Goal: Information Seeking & Learning: Learn about a topic

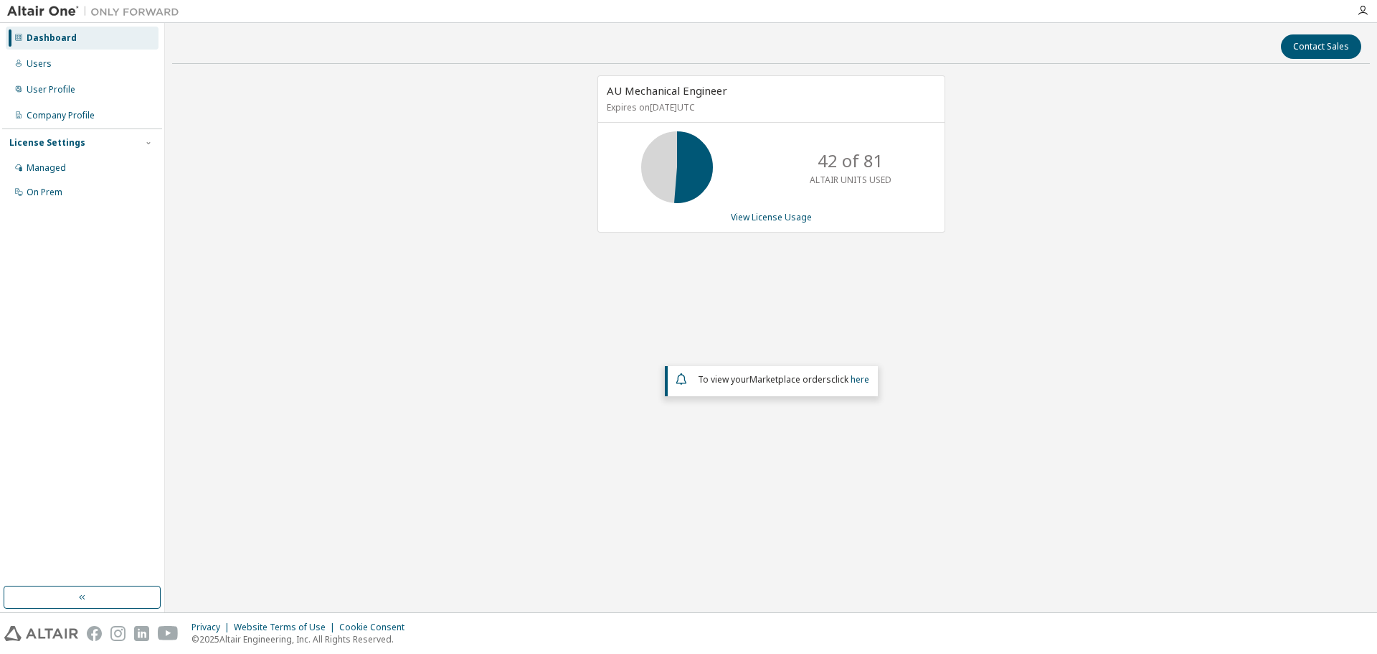
click at [785, 218] on link "View License Usage" at bounding box center [771, 217] width 81 height 12
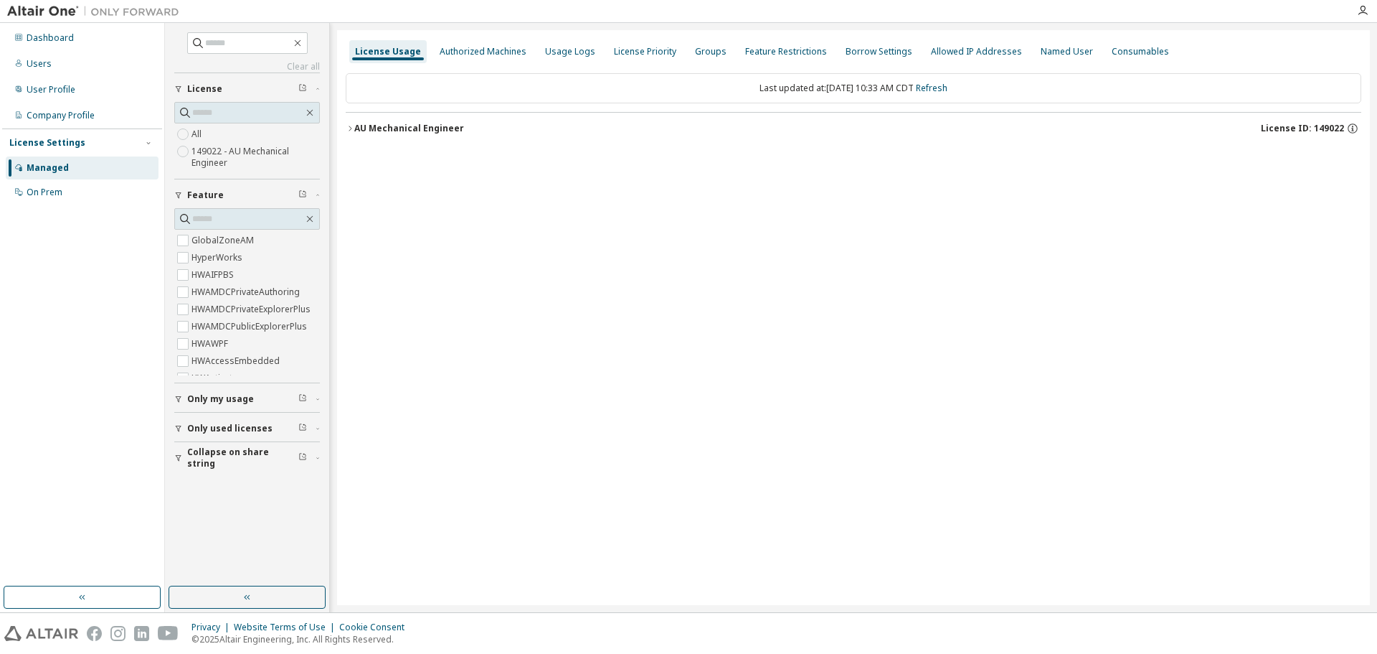
click at [422, 131] on div "AU Mechanical Engineer" at bounding box center [409, 128] width 110 height 11
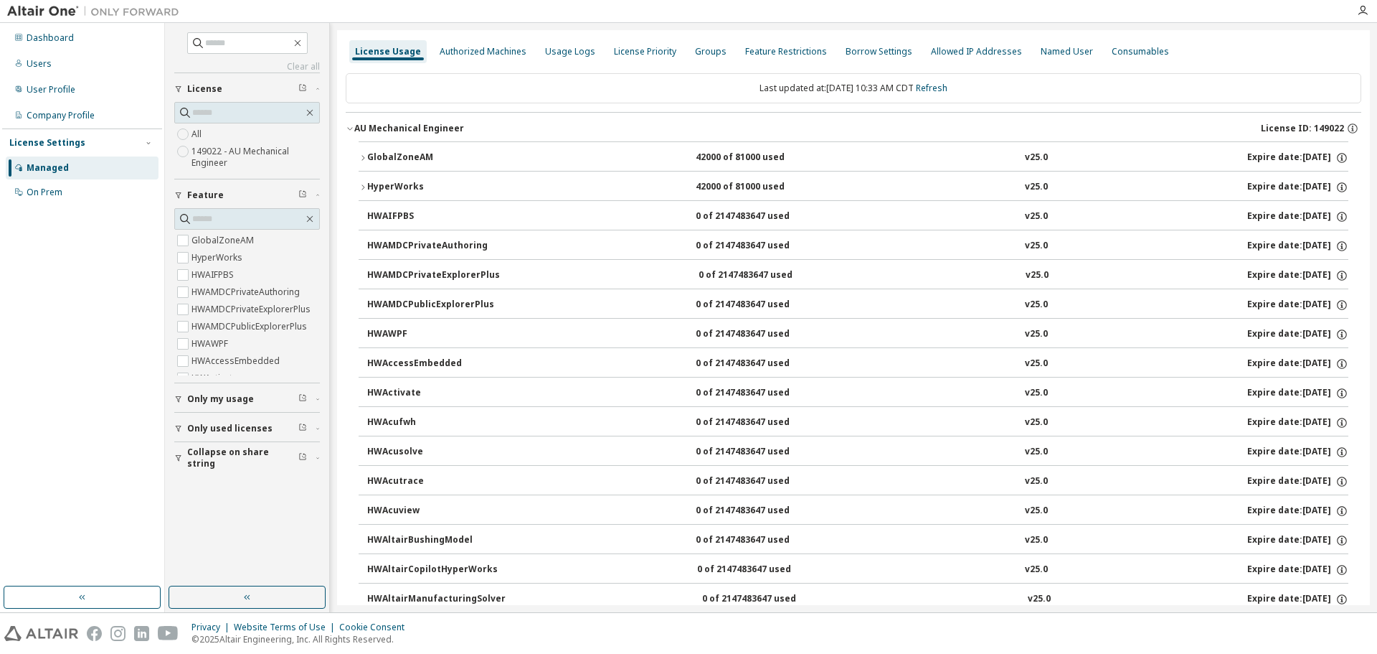
click at [395, 161] on div "GlobalZoneAM" at bounding box center [431, 157] width 129 height 13
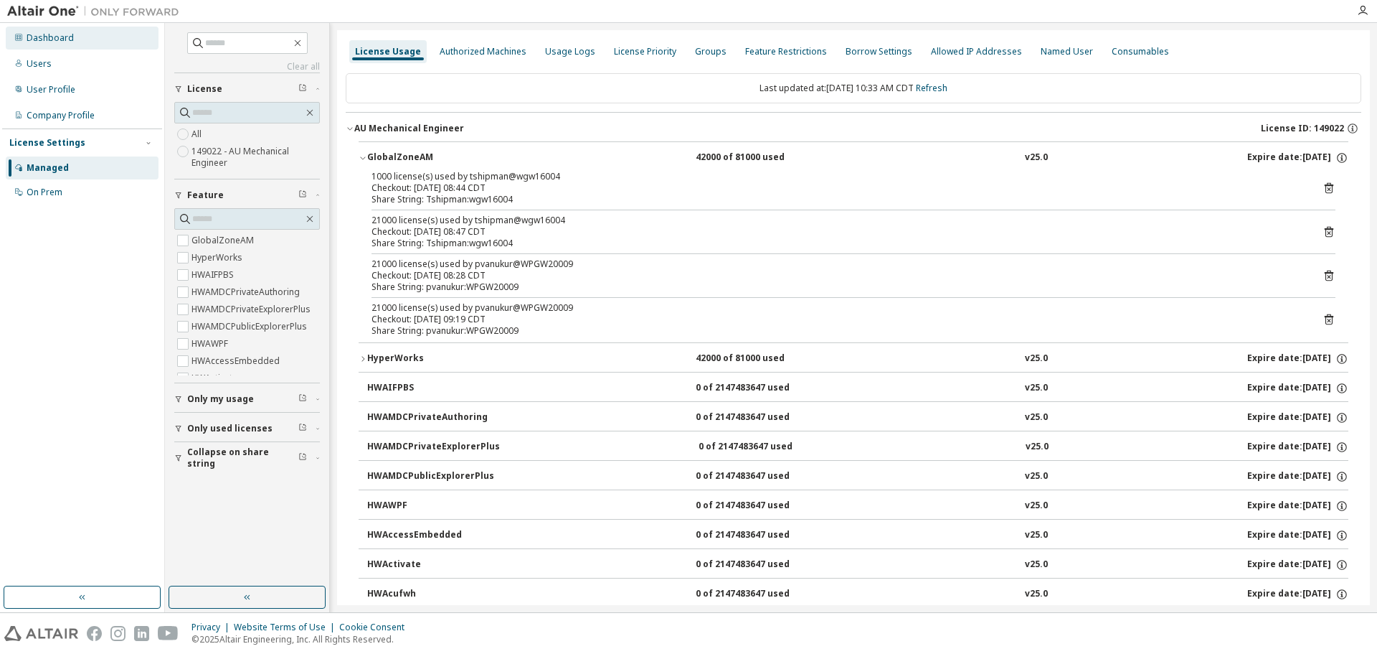
click at [47, 42] on div "Dashboard" at bounding box center [50, 37] width 47 height 11
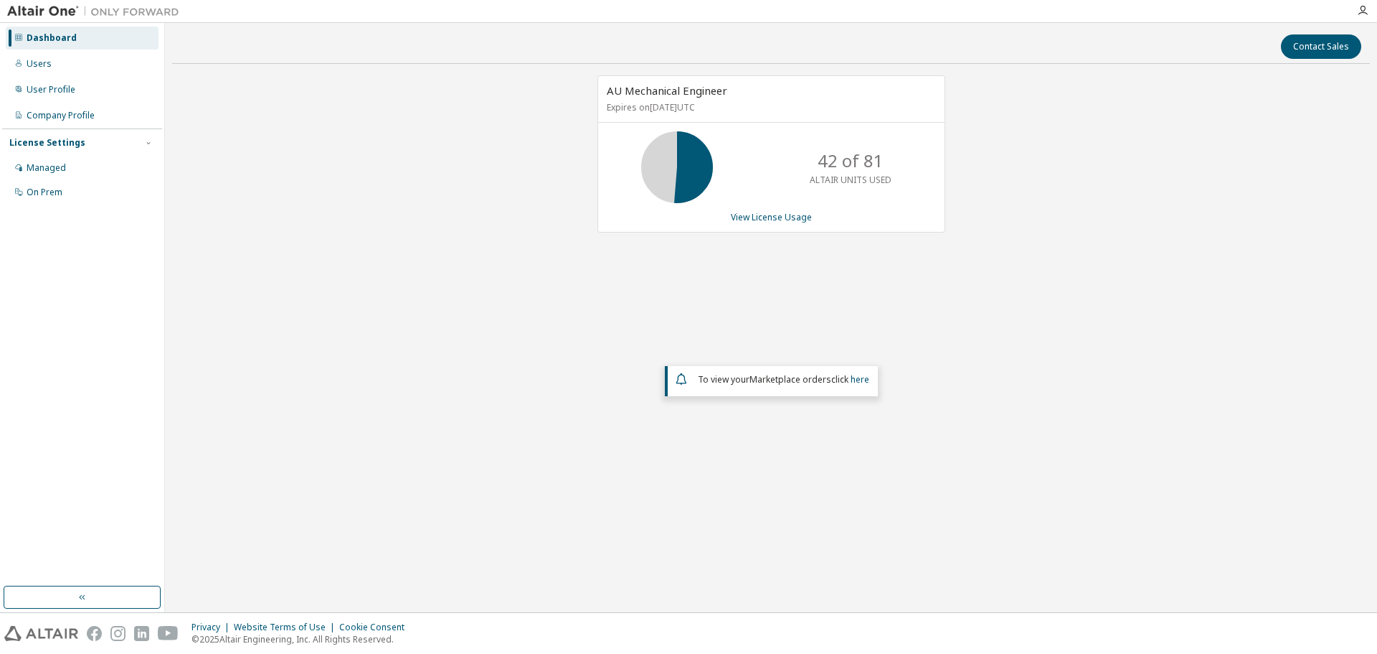
click at [776, 209] on div "AU Mechanical Engineer Expires on [DATE] UTC 42 of 81 ALTAIR UNITS USED View Li…" at bounding box center [772, 153] width 348 height 157
click at [783, 213] on link "View License Usage" at bounding box center [771, 217] width 81 height 12
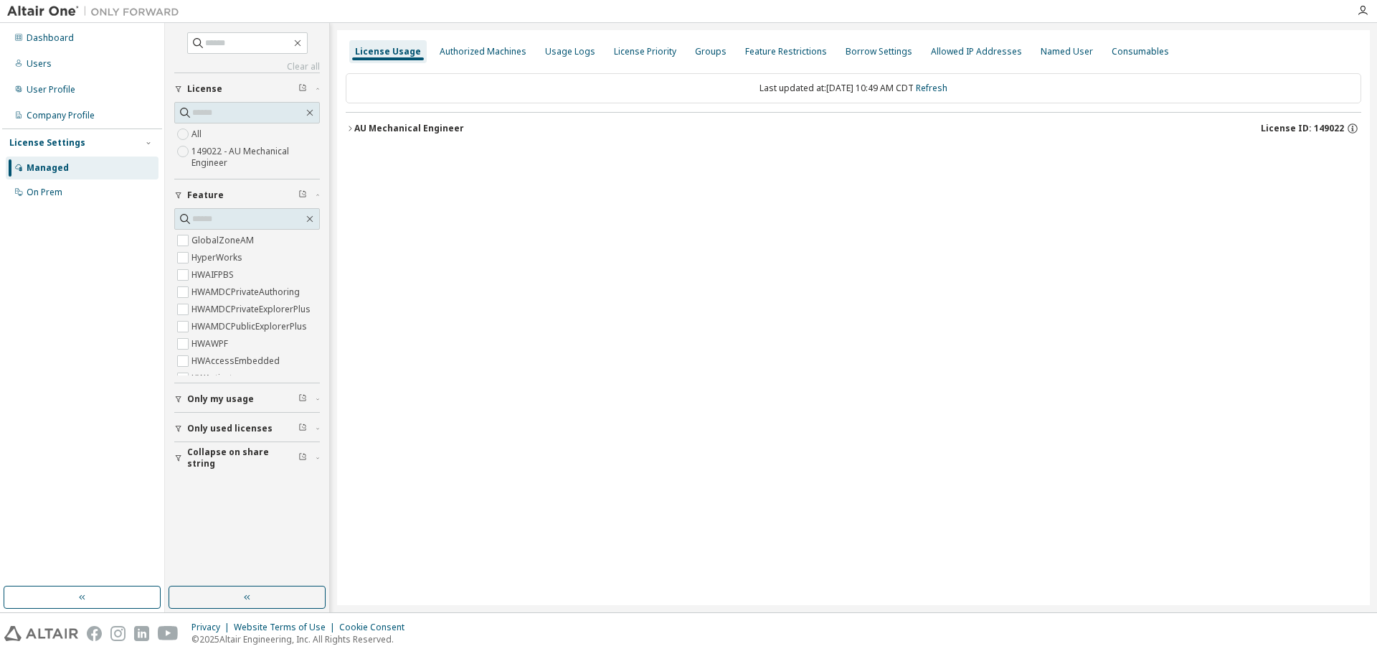
click at [450, 128] on div "AU Mechanical Engineer" at bounding box center [409, 128] width 110 height 11
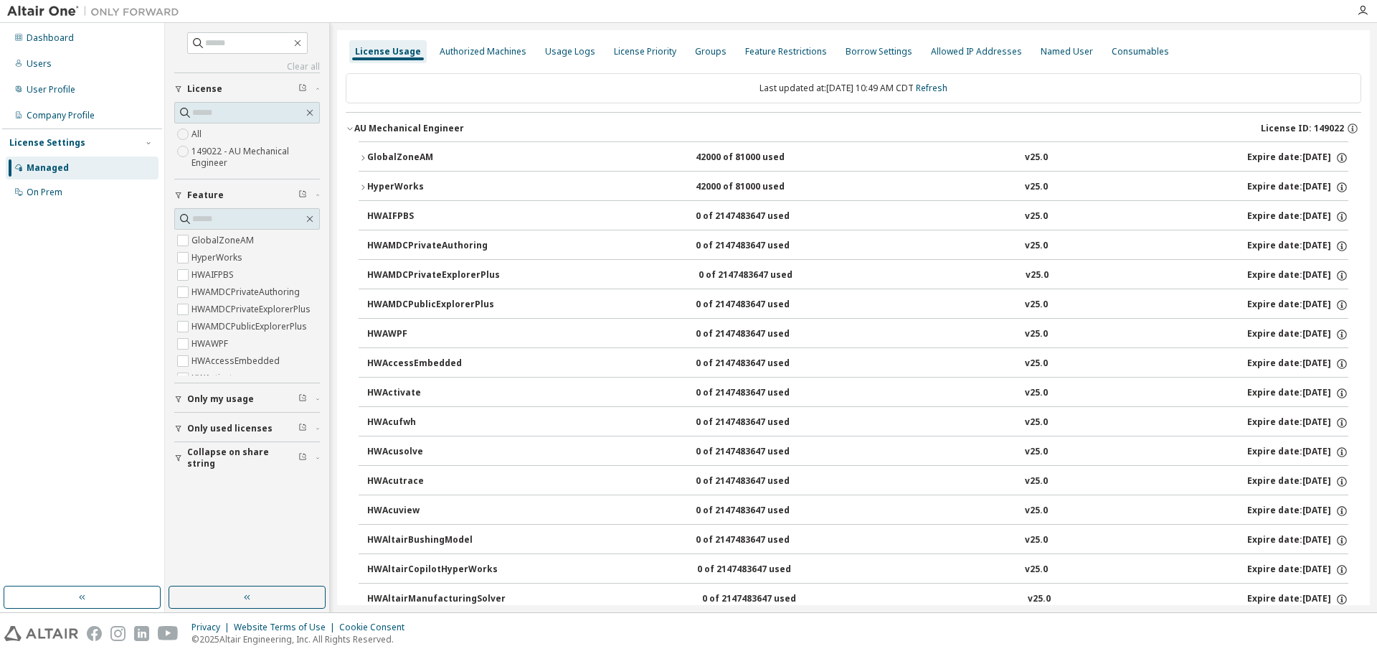
click at [392, 154] on div "GlobalZoneAM" at bounding box center [431, 157] width 129 height 13
